Goal: Task Accomplishment & Management: Manage account settings

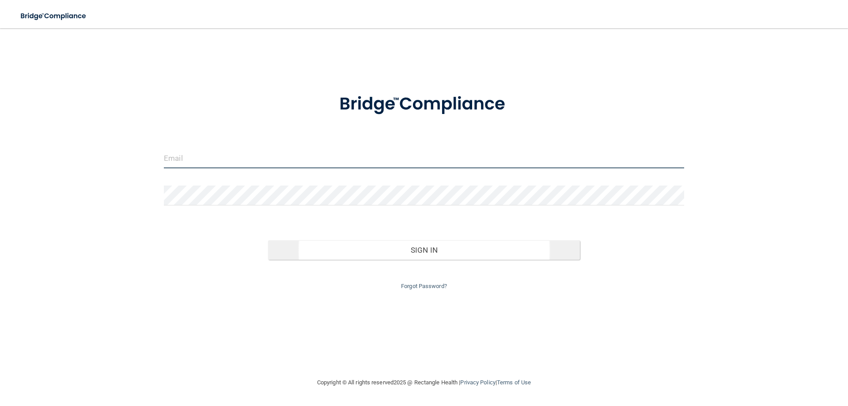
type input "[EMAIL_ADDRESS][DOMAIN_NAME]"
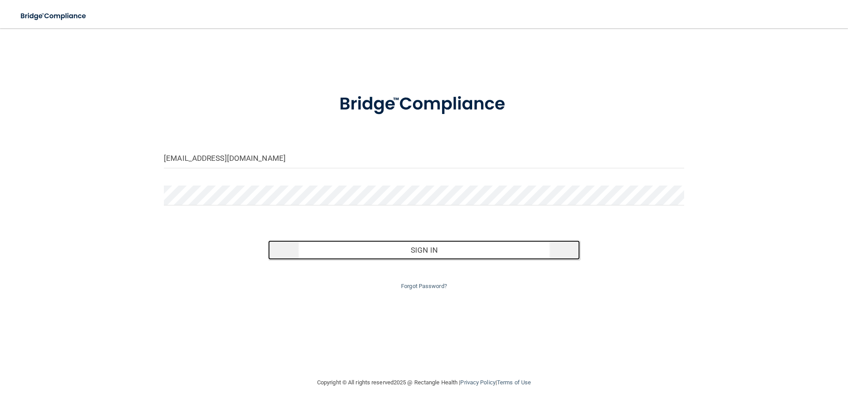
click at [433, 249] on button "Sign In" at bounding box center [424, 249] width 312 height 19
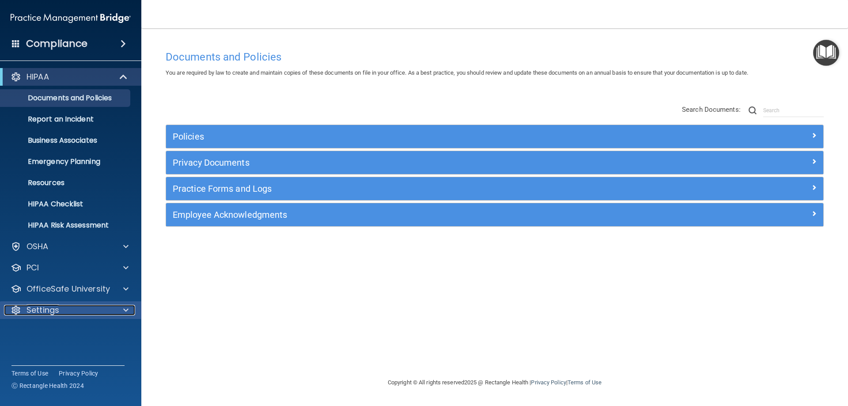
click at [112, 305] on div "Settings" at bounding box center [58, 310] width 109 height 11
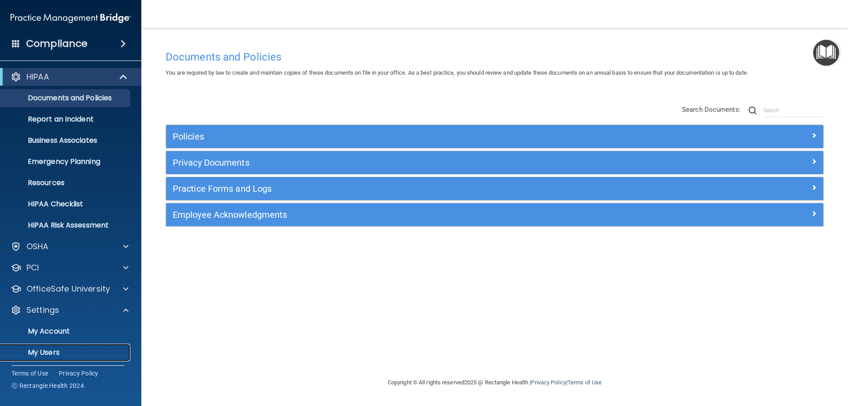
click at [51, 351] on p "My Users" at bounding box center [66, 352] width 121 height 9
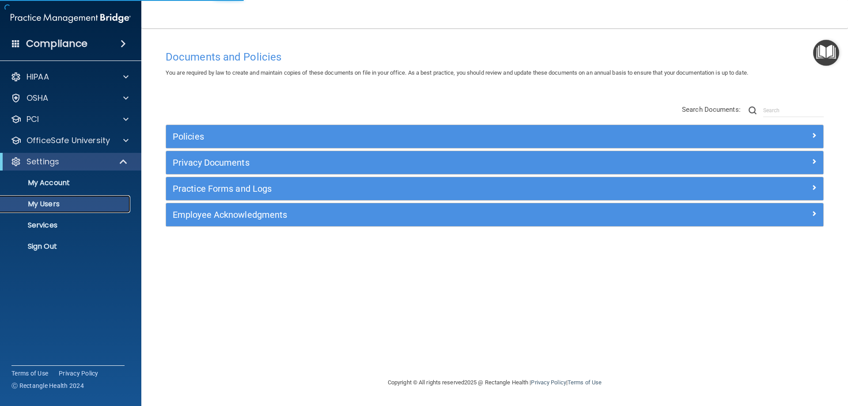
select select "20"
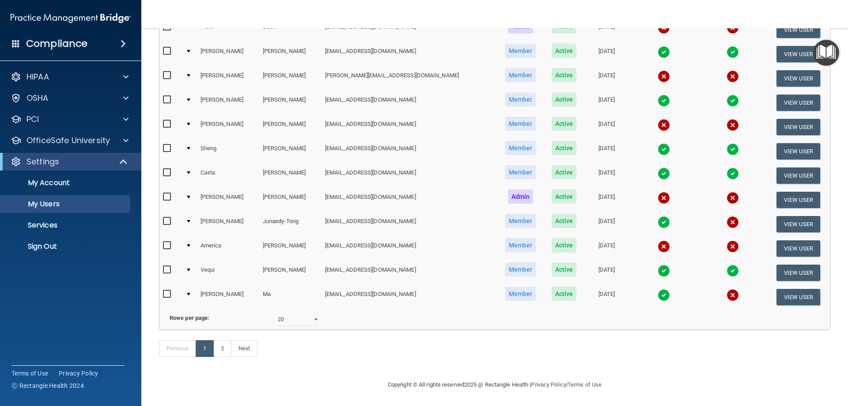
scroll to position [325, 0]
click at [241, 347] on link "Next" at bounding box center [244, 348] width 26 height 17
select select "20"
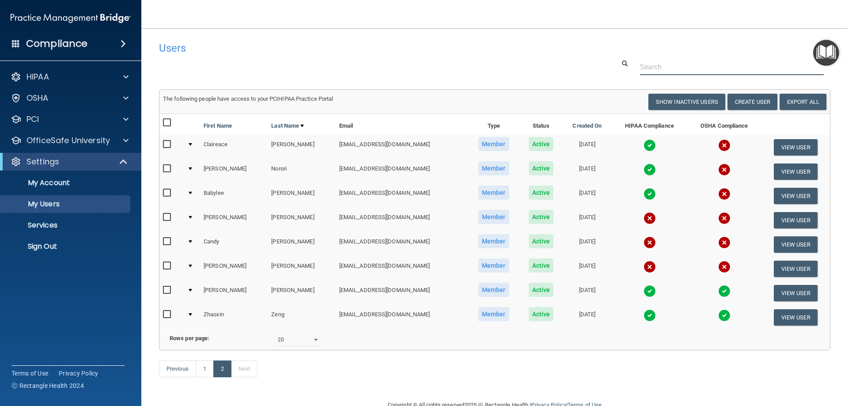
click at [655, 74] on input "text" at bounding box center [732, 67] width 184 height 16
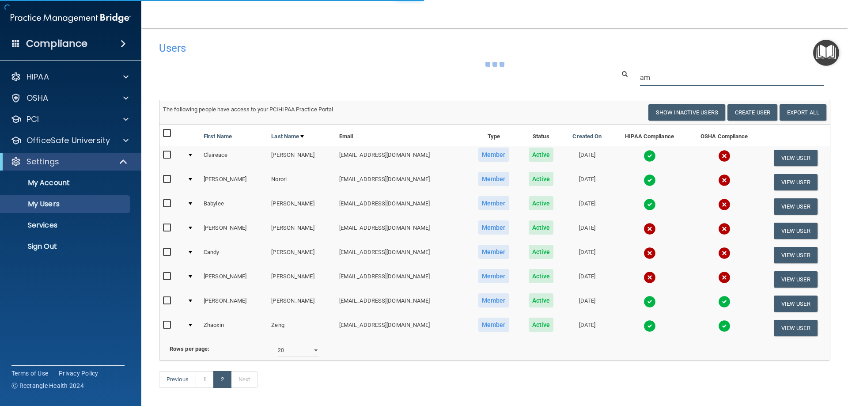
type input "a"
type input "america"
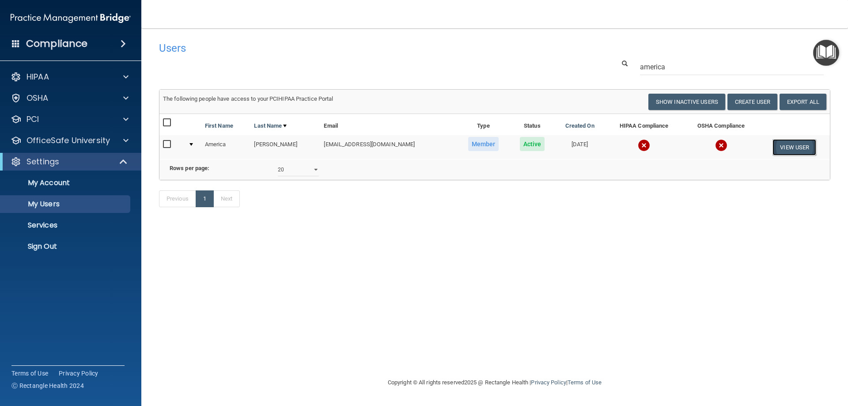
click at [798, 146] on button "View User" at bounding box center [794, 147] width 44 height 16
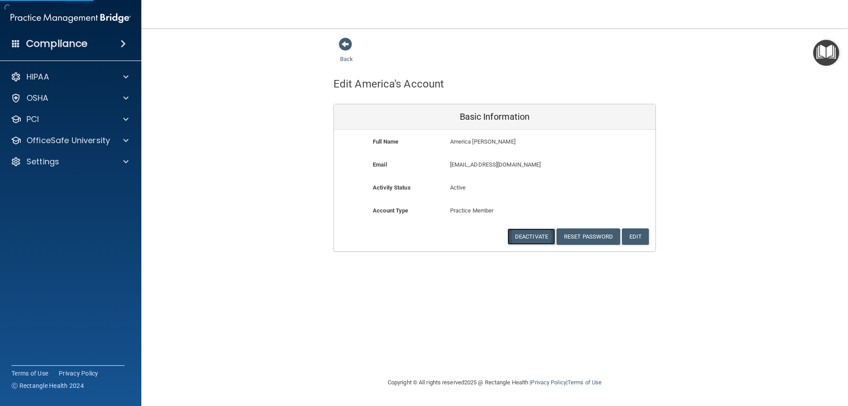
click at [531, 242] on button "Deactivate" at bounding box center [531, 236] width 48 height 16
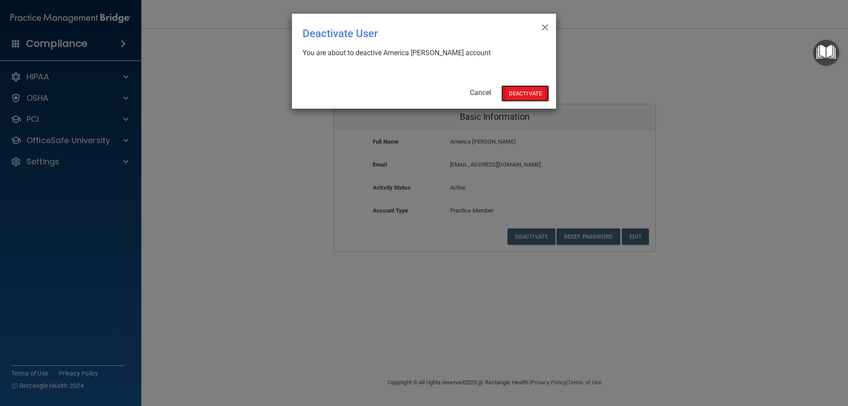
click at [538, 97] on button "Deactivate" at bounding box center [525, 93] width 48 height 16
